Goal: Register for event/course

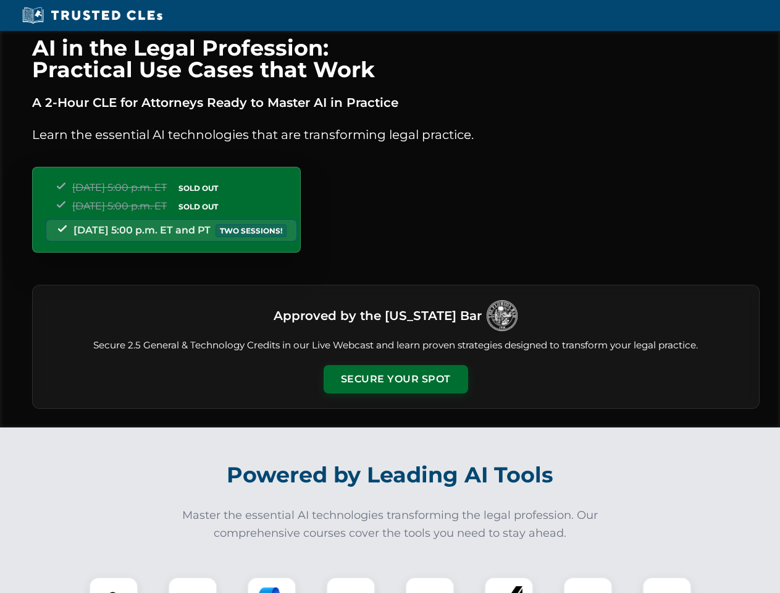
click at [395, 379] on button "Secure Your Spot" at bounding box center [395, 379] width 144 height 28
click at [114, 584] on img at bounding box center [114, 601] width 36 height 36
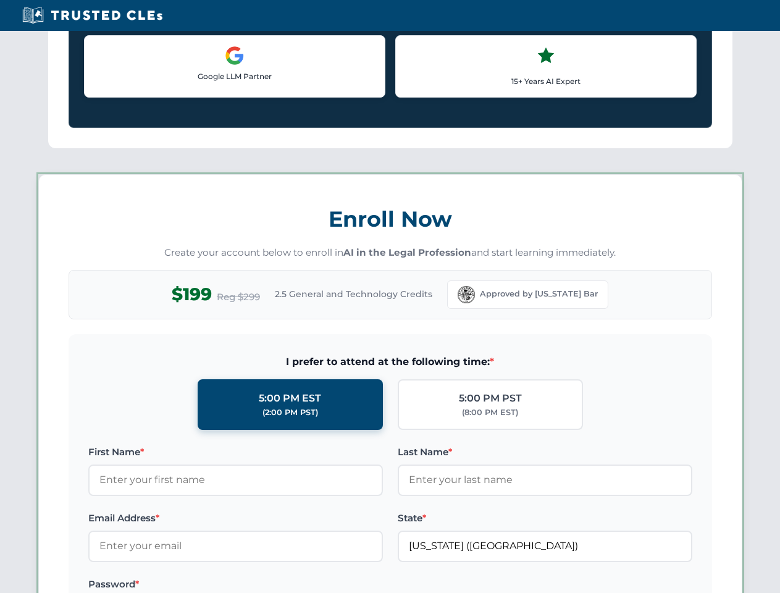
click at [272, 584] on label "Password *" at bounding box center [235, 583] width 294 height 15
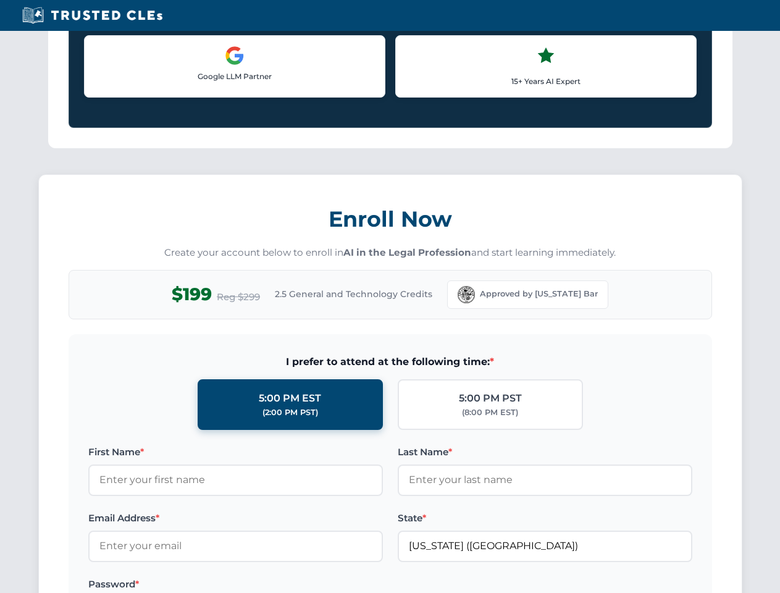
scroll to position [1212, 0]
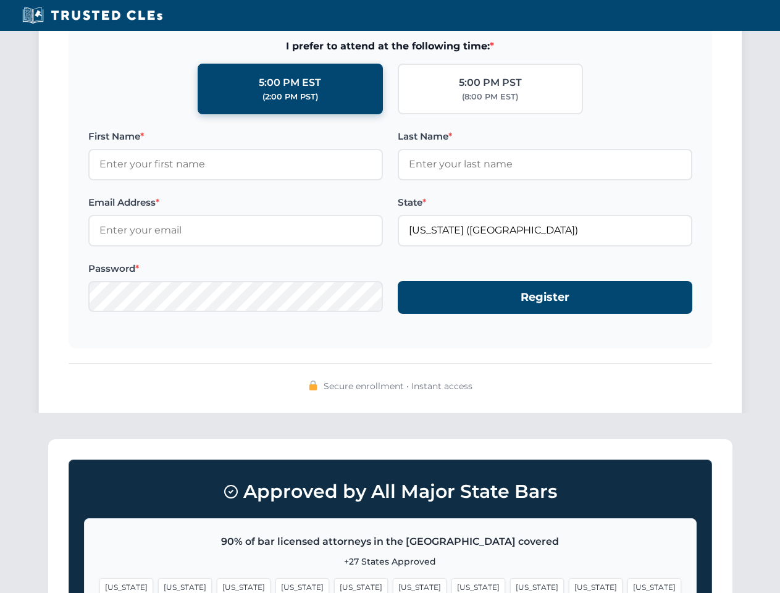
click at [568, 584] on span "[US_STATE]" at bounding box center [595, 587] width 54 height 18
